Goal: Task Accomplishment & Management: Complete application form

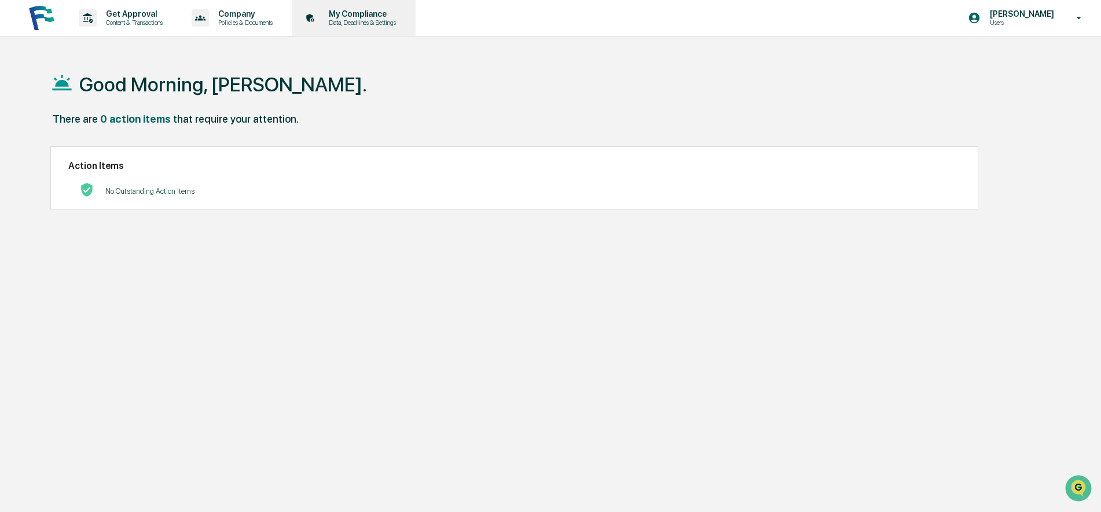
click at [356, 15] on p "My Compliance" at bounding box center [361, 13] width 82 height 9
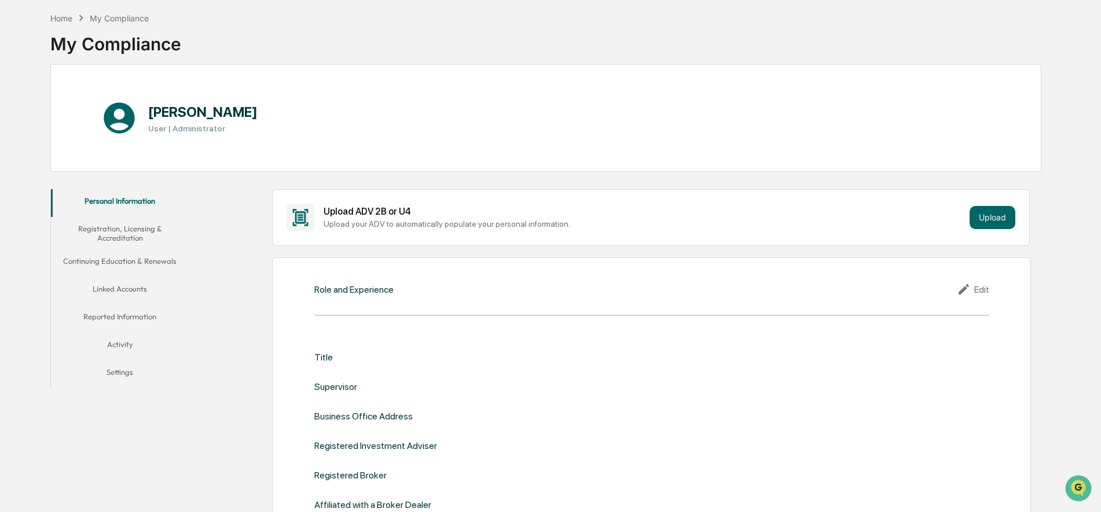
scroll to position [116, 0]
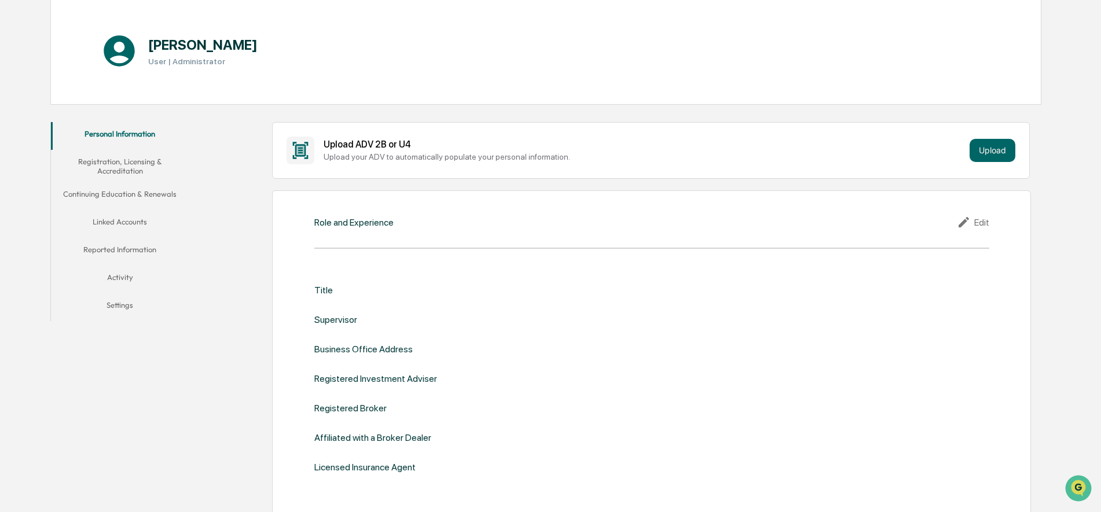
click at [122, 165] on button "Registration, Licensing & Accreditation" at bounding box center [120, 166] width 138 height 33
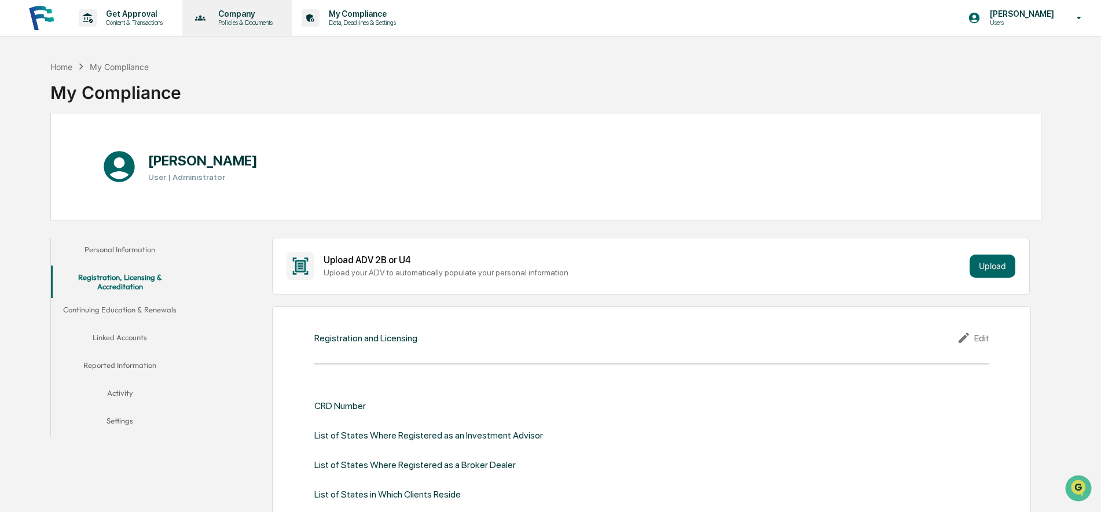
click at [239, 19] on p "Policies & Documents" at bounding box center [243, 23] width 69 height 8
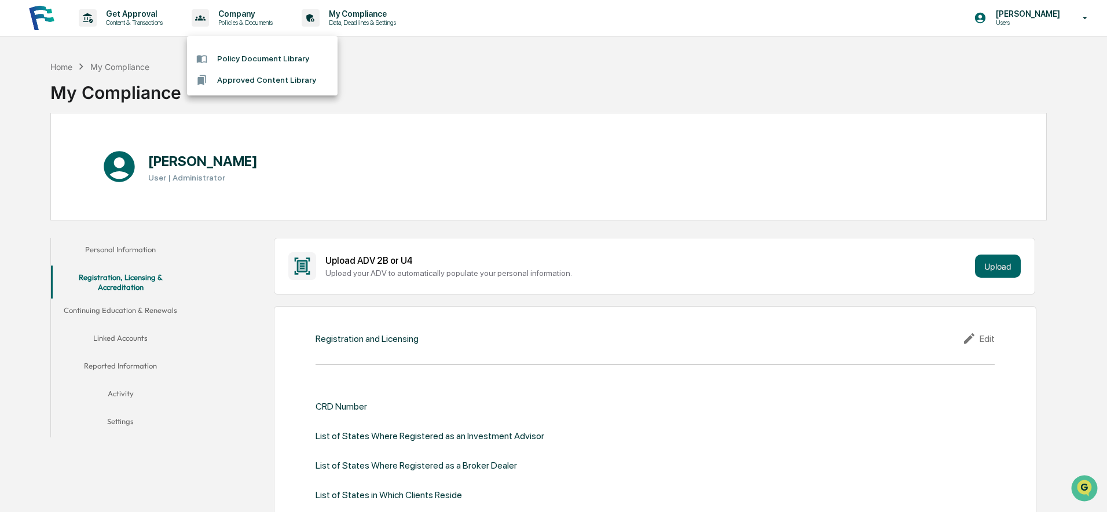
click at [119, 13] on div at bounding box center [553, 256] width 1107 height 512
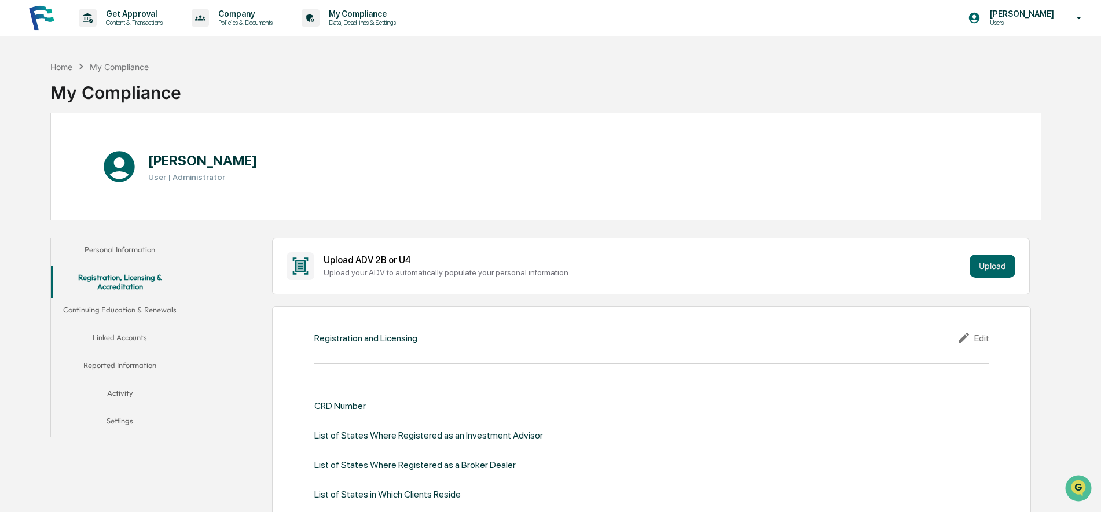
click at [119, 13] on p "Get Approval" at bounding box center [133, 13] width 72 height 9
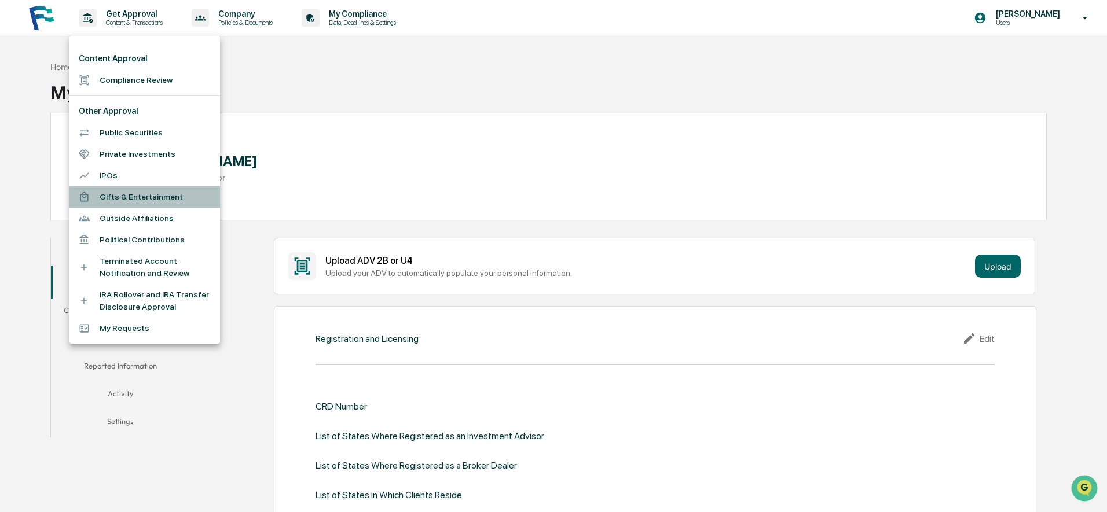
click at [122, 196] on li "Gifts & Entertainment" at bounding box center [144, 196] width 151 height 21
